Goal: Use online tool/utility: Utilize a website feature to perform a specific function

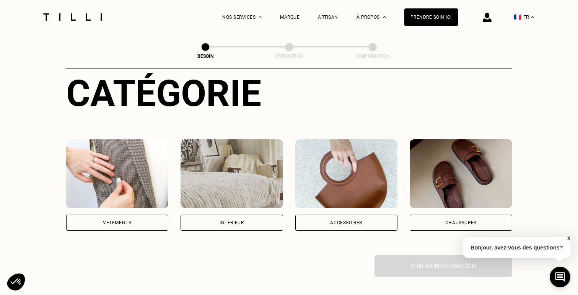
scroll to position [100, 0]
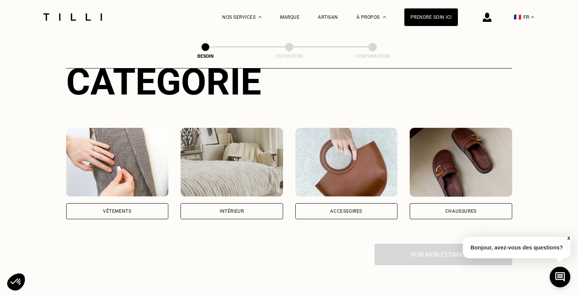
click at [114, 205] on div "Vêtements" at bounding box center [117, 211] width 103 height 16
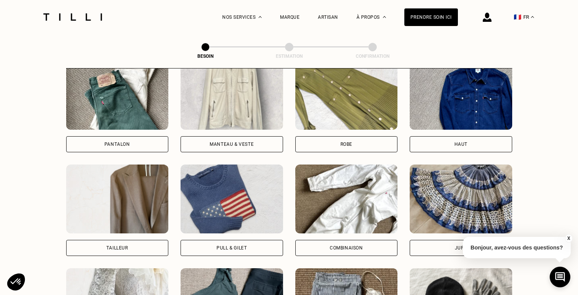
scroll to position [380, 0]
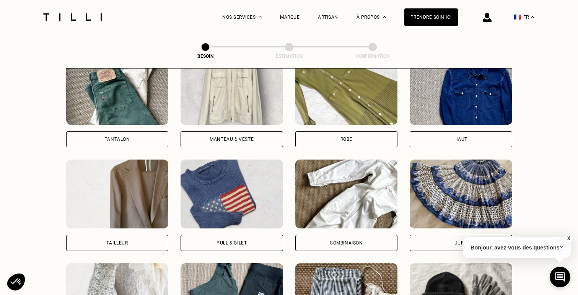
click at [113, 137] on div "Pantalon" at bounding box center [117, 139] width 26 height 5
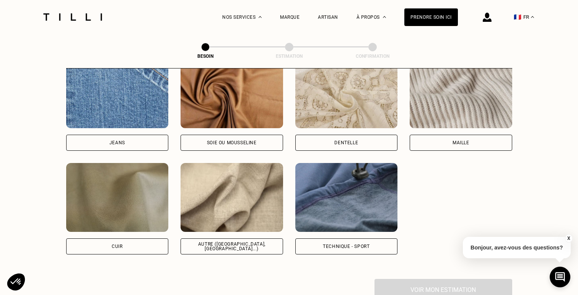
scroll to position [842, 0]
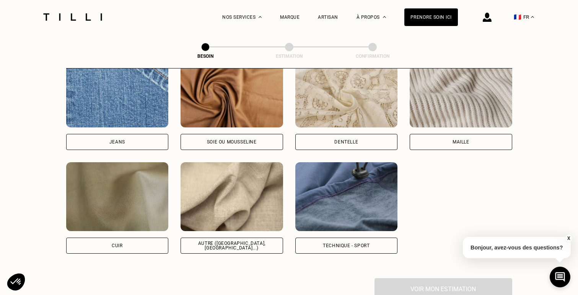
click at [234, 242] on div "Autre ([GEOGRAPHIC_DATA], [GEOGRAPHIC_DATA]...)" at bounding box center [232, 246] width 103 height 16
select select "FR"
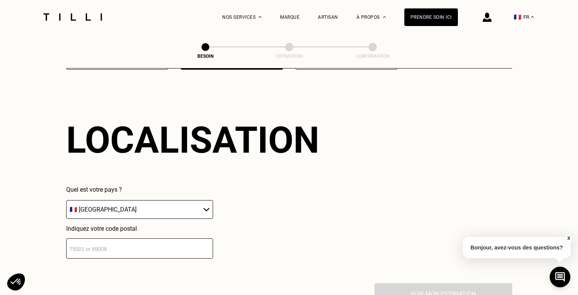
scroll to position [1026, 0]
click at [165, 238] on input "number" at bounding box center [139, 248] width 147 height 20
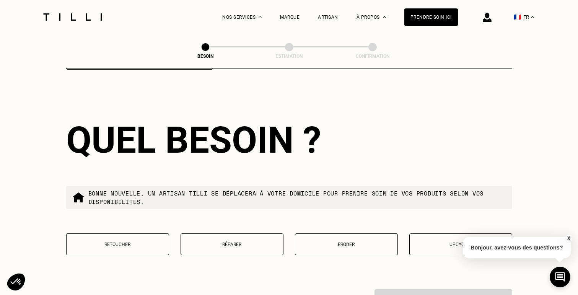
scroll to position [1252, 0]
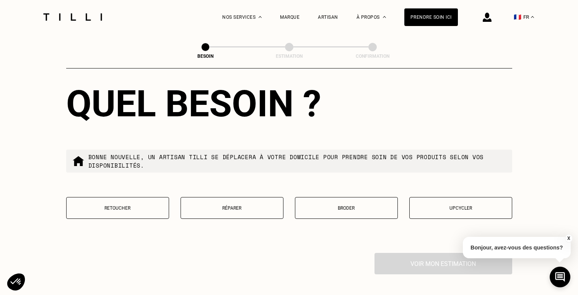
type input "92350"
click at [140, 206] on p "Retoucher" at bounding box center [117, 208] width 95 height 5
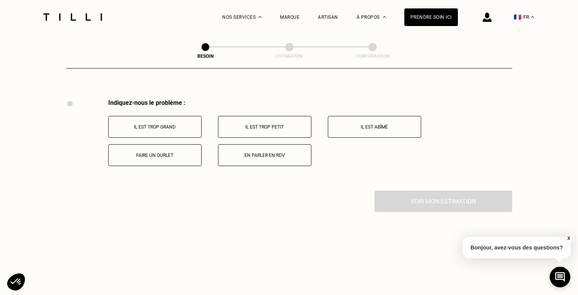
scroll to position [1412, 0]
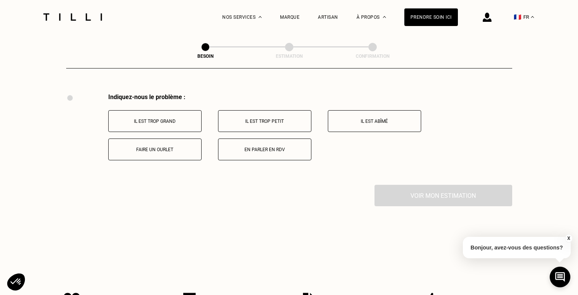
click at [172, 119] on p "Il est trop grand" at bounding box center [155, 121] width 85 height 5
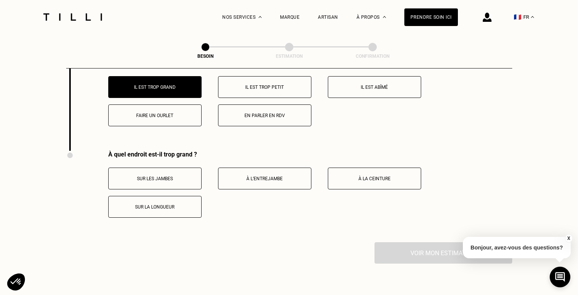
scroll to position [1439, 0]
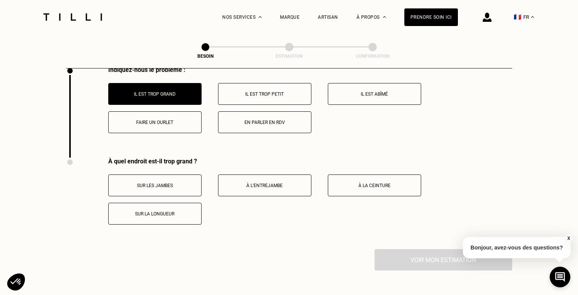
click at [349, 175] on button "À la ceinture" at bounding box center [374, 186] width 93 height 22
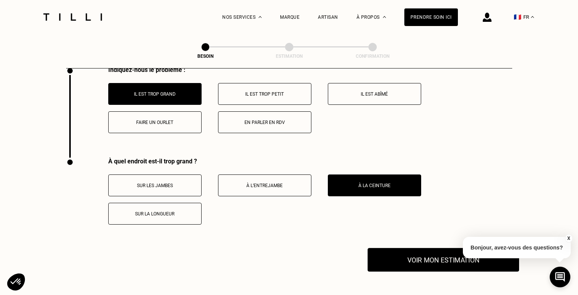
click at [408, 251] on button "Voir mon estimation" at bounding box center [444, 260] width 152 height 24
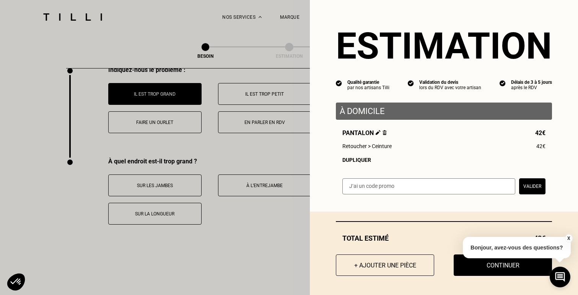
click at [570, 237] on button "X" at bounding box center [569, 238] width 8 height 8
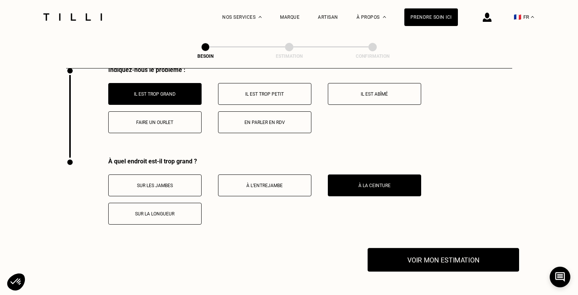
click at [439, 256] on button "Voir mon estimation" at bounding box center [444, 260] width 152 height 24
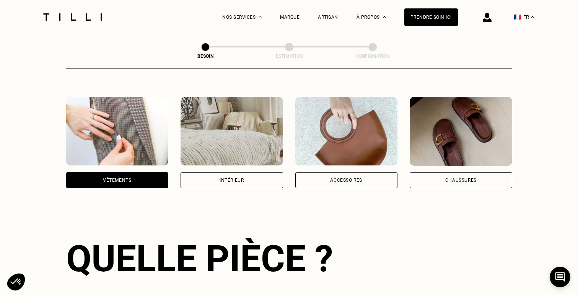
scroll to position [0, 0]
